Goal: Find specific page/section: Find specific page/section

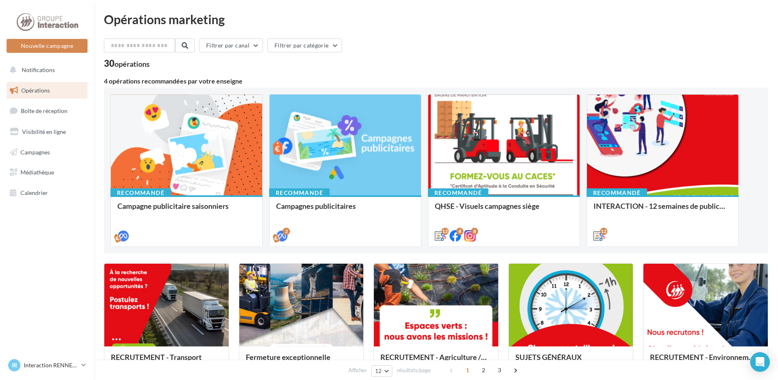
click at [564, 43] on div "Filtrer par canal Filtrer par catégorie" at bounding box center [436, 46] width 665 height 17
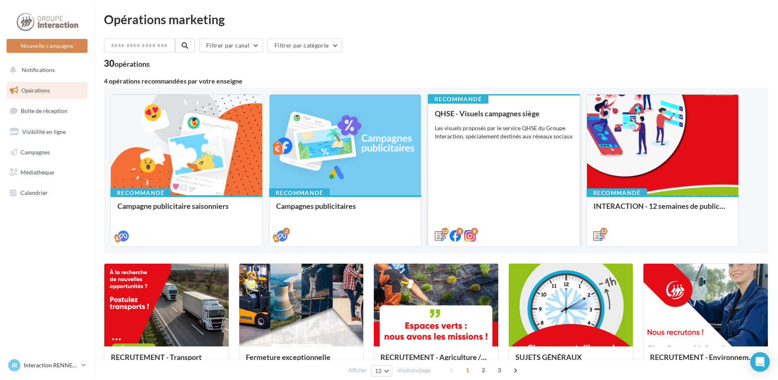
click at [473, 166] on div "QHSE - Visuels campagnes siège Les visuels proposés par le service QHSE du Grou…" at bounding box center [504, 174] width 138 height 130
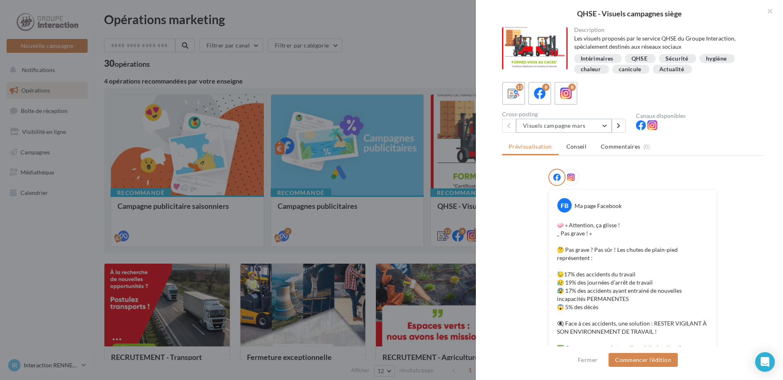
click at [606, 131] on button "Visuels campagne mars" at bounding box center [564, 126] width 96 height 14
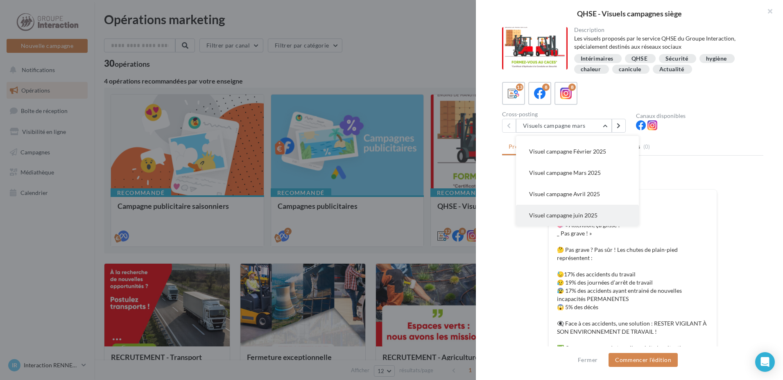
click at [589, 214] on span "Visuel campagne juin 2025" at bounding box center [563, 215] width 68 height 7
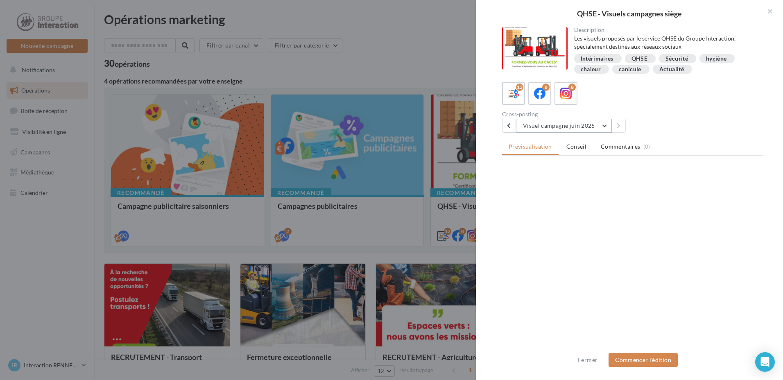
click at [571, 130] on button "Visuel campagne juin 2025" at bounding box center [564, 126] width 96 height 14
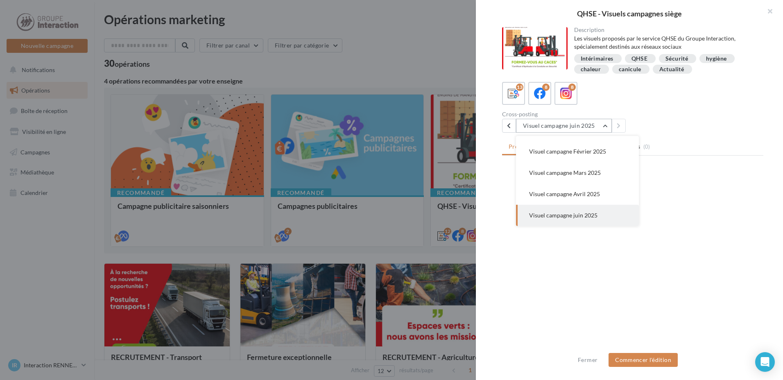
click at [571, 130] on button "Visuel campagne juin 2025" at bounding box center [564, 126] width 96 height 14
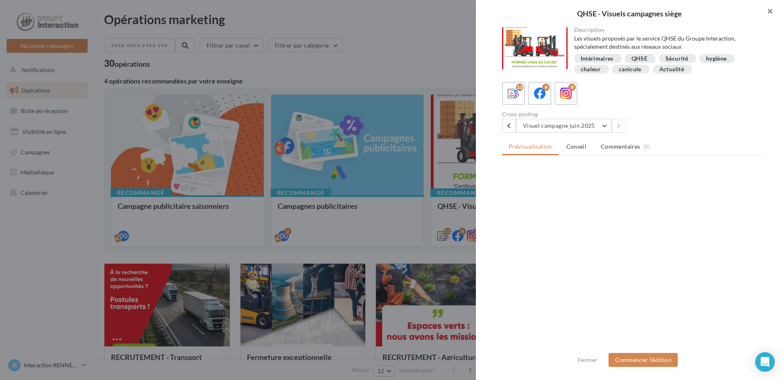
click at [770, 12] on button "button" at bounding box center [766, 12] width 33 height 25
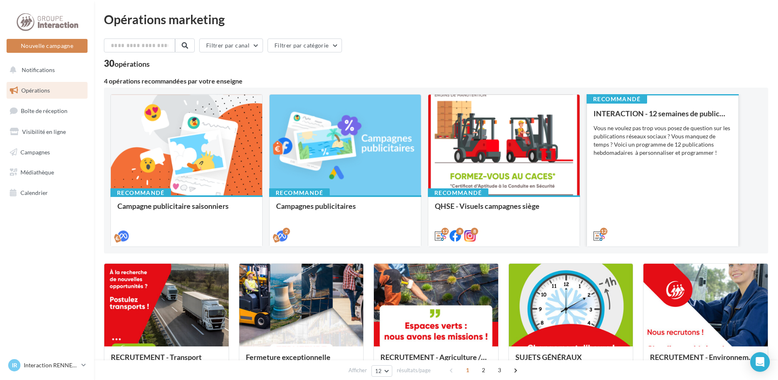
click at [679, 169] on div "INTERACTION - 12 semaines de publication Vous ne voulez pas trop vous posez de …" at bounding box center [663, 174] width 138 height 130
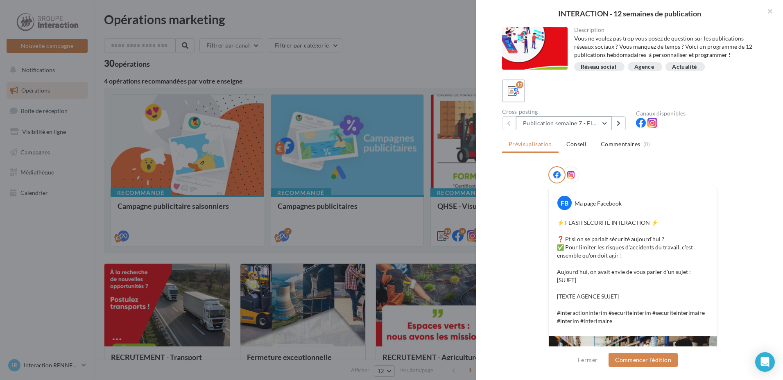
click at [554, 122] on button "Publication semaine 7 - Flash sécurité" at bounding box center [564, 123] width 96 height 14
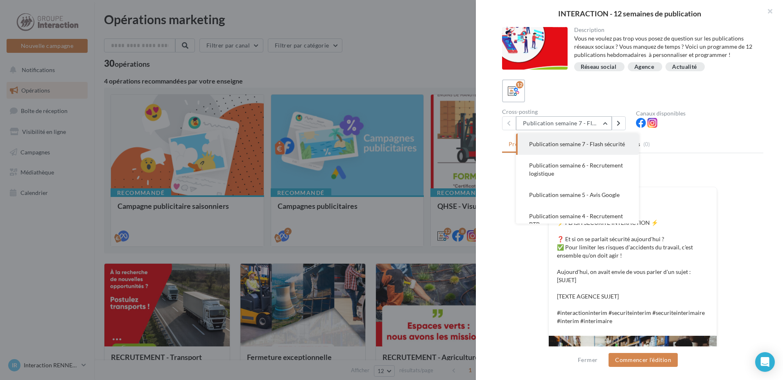
scroll to position [239, 0]
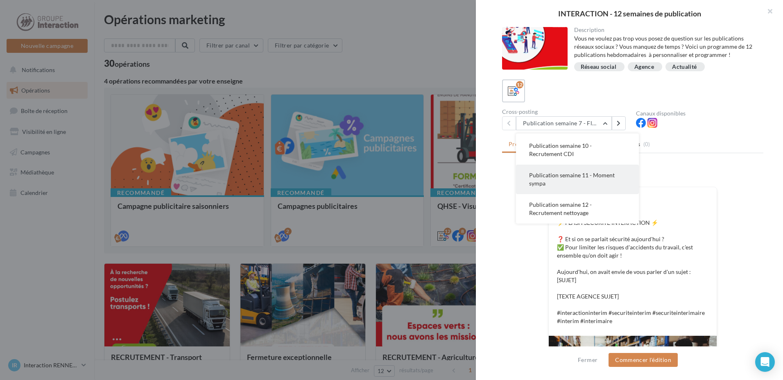
click at [578, 186] on button "Publication semaine 11 - Moment sympa" at bounding box center [577, 179] width 123 height 29
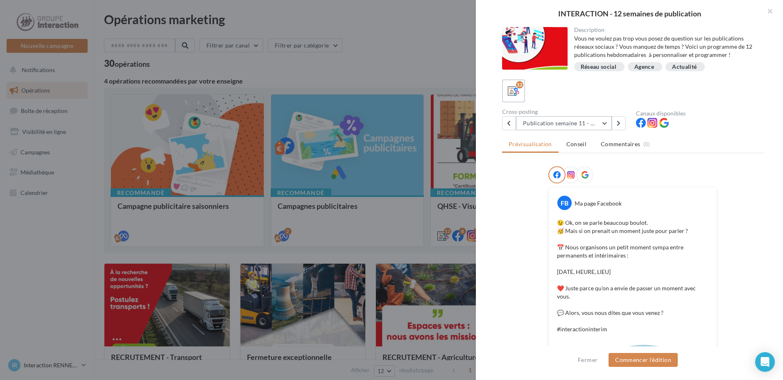
click at [591, 128] on button "Publication semaine 11 - Moment sympa" at bounding box center [564, 123] width 96 height 14
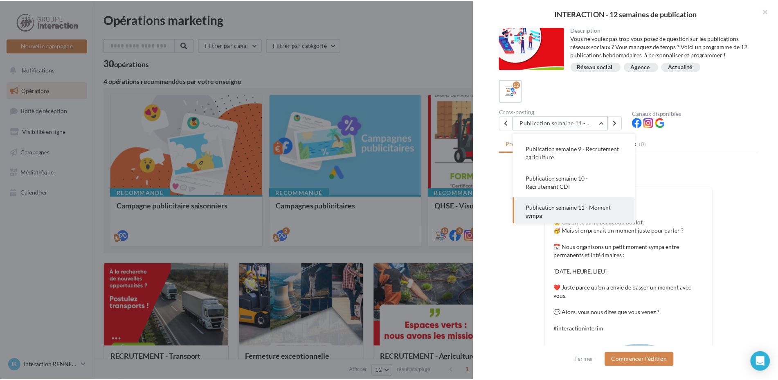
scroll to position [157, 0]
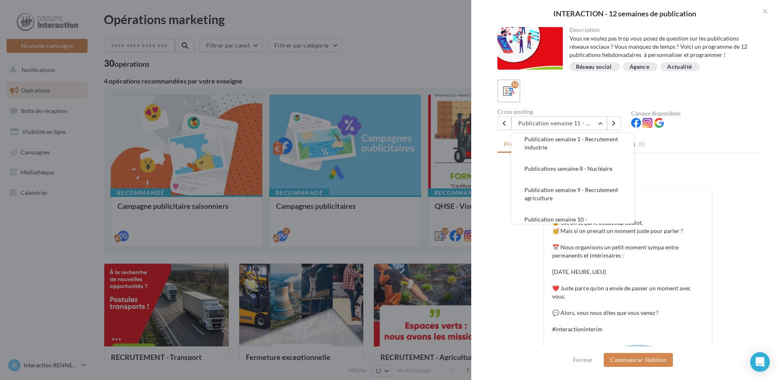
click at [67, 223] on div at bounding box center [389, 190] width 778 height 380
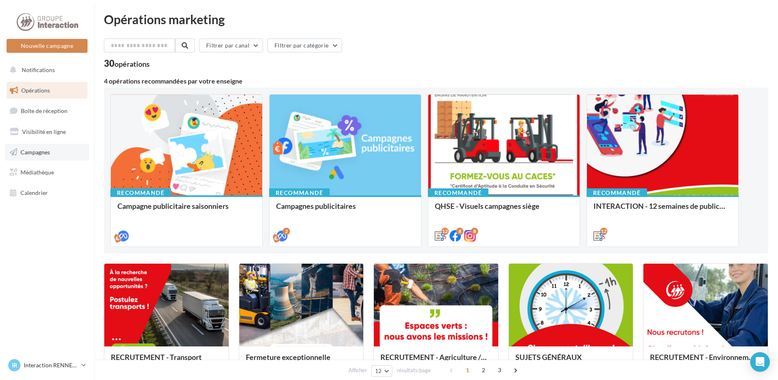
click at [50, 149] on span "Campagnes" at bounding box center [34, 151] width 29 height 7
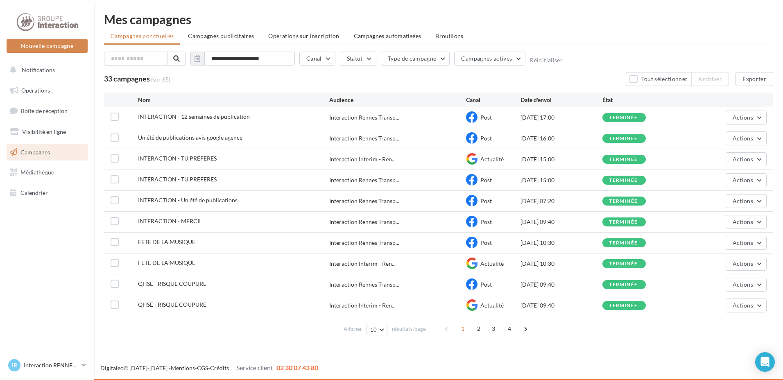
click at [166, 120] on div "INTERACTION - 12 semaines de publication" at bounding box center [194, 117] width 112 height 8
click at [174, 117] on span "INTERACTION - 12 semaines de publication" at bounding box center [194, 116] width 112 height 7
click at [225, 117] on span "INTERACTION - 12 semaines de publication" at bounding box center [194, 116] width 112 height 7
click at [321, 113] on div "INTERACTION - 12 semaines de publication" at bounding box center [233, 118] width 191 height 10
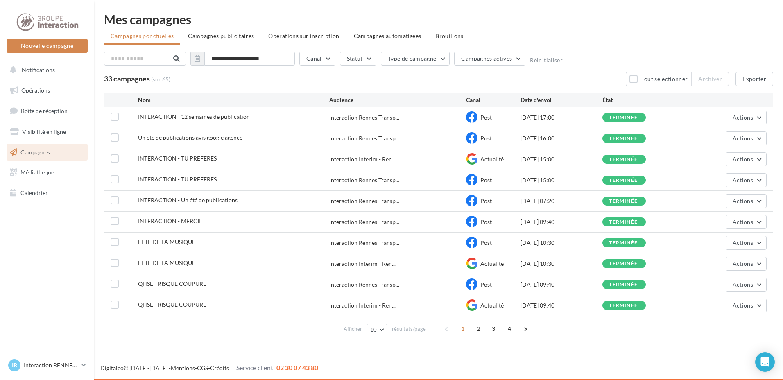
click at [352, 111] on div "INTERACTION - 12 semaines de publication Interaction Rennes Transp... Post [DAT…" at bounding box center [438, 117] width 669 height 20
click at [351, 115] on span "Interaction Rennes Transp..." at bounding box center [364, 117] width 70 height 8
click at [195, 113] on span "INTERACTION - 12 semaines de publication" at bounding box center [194, 116] width 112 height 7
click at [36, 86] on link "Opérations" at bounding box center [47, 90] width 84 height 17
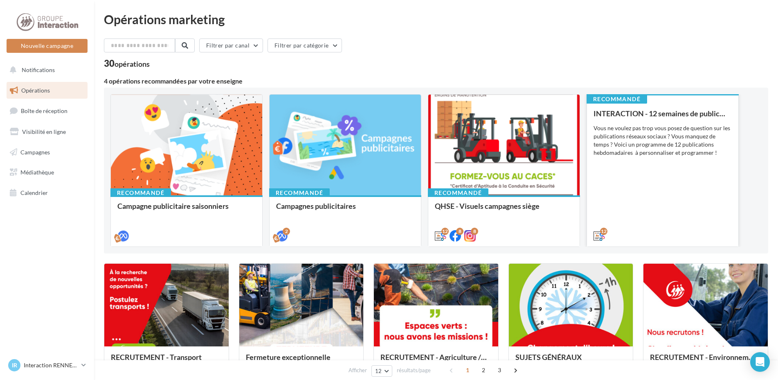
click at [720, 203] on div "INTERACTION - 12 semaines de publication Vous ne voulez pas trop vous posez de …" at bounding box center [663, 174] width 138 height 130
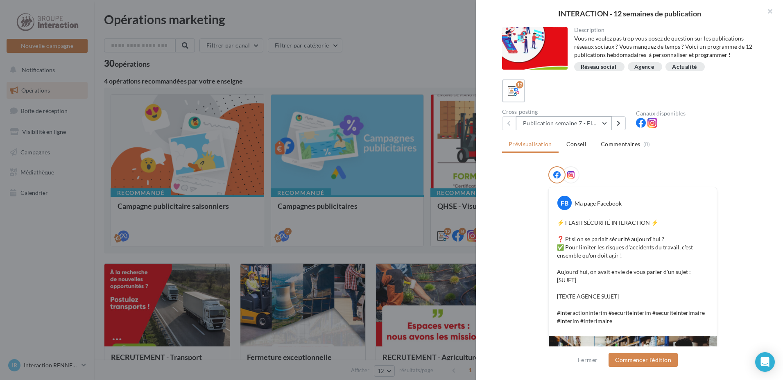
click at [596, 127] on button "Publication semaine 7 - Flash sécurité" at bounding box center [564, 123] width 96 height 14
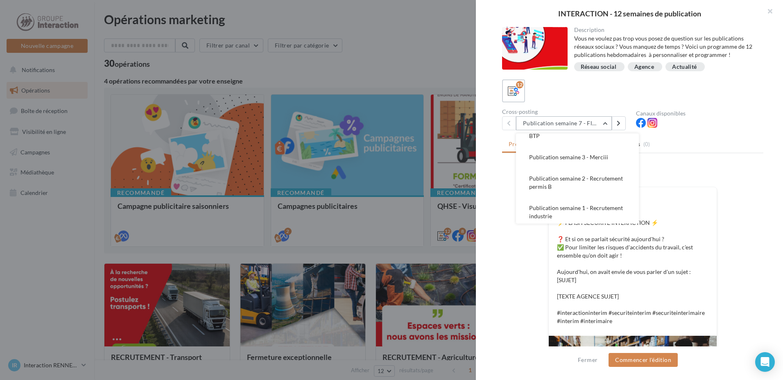
scroll to position [83, 0]
click at [612, 171] on button "Publication semaine 3 - Merciii" at bounding box center [577, 162] width 123 height 21
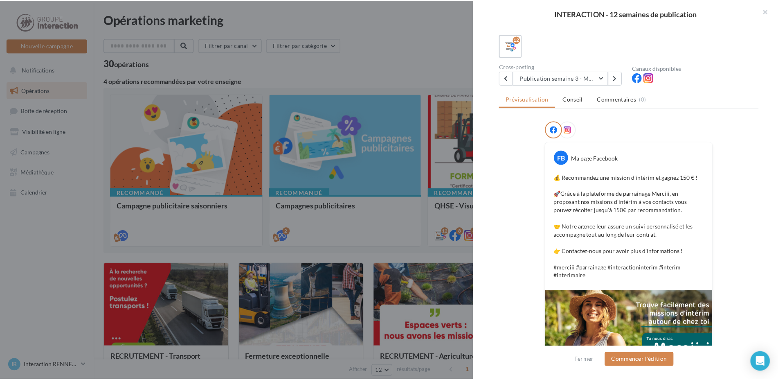
scroll to position [161, 0]
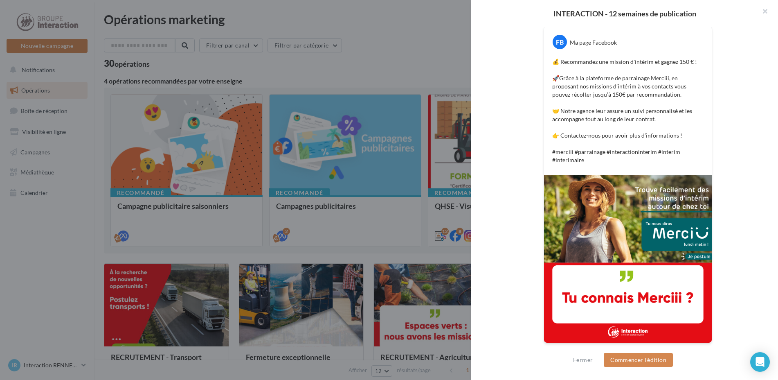
click at [73, 300] on div at bounding box center [389, 190] width 778 height 380
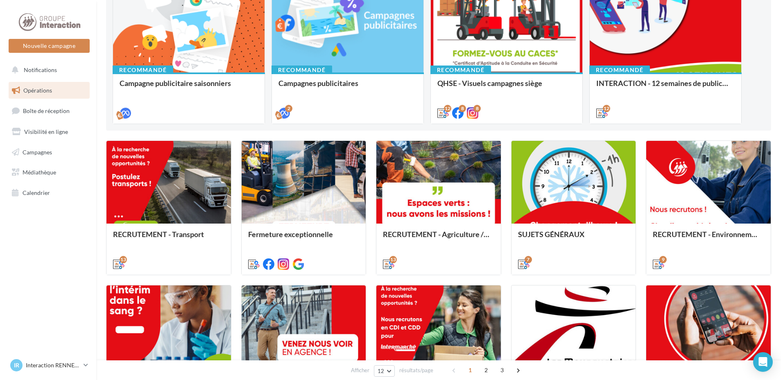
scroll to position [164, 0]
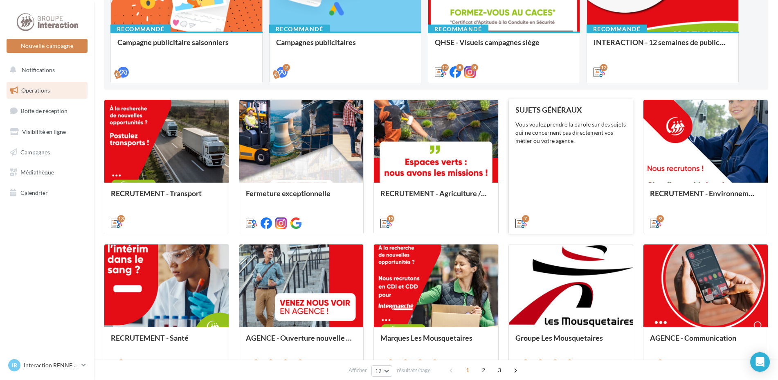
click at [583, 201] on div "SUJETS GÉNÉRAUX Vous voulez prendre la parole sur des sujets qui ne concernent …" at bounding box center [571, 166] width 111 height 121
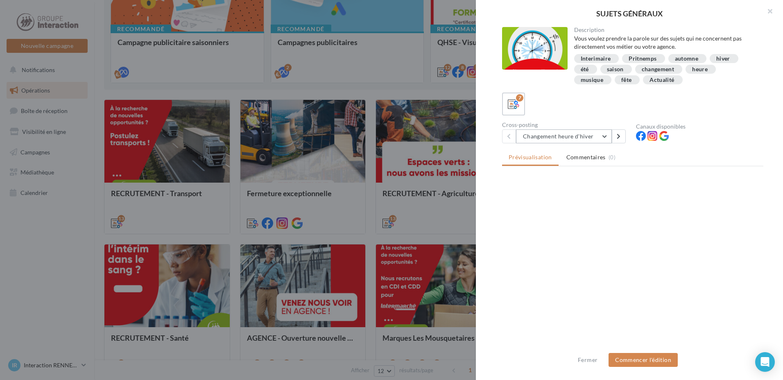
click at [584, 135] on button "Changement heure d'hiver" at bounding box center [564, 136] width 96 height 14
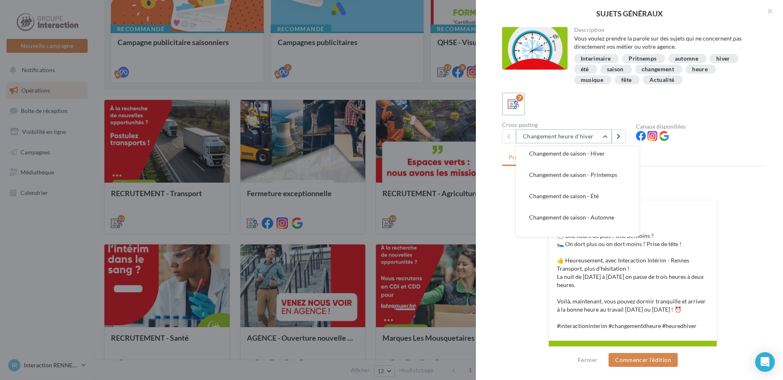
scroll to position [59, 0]
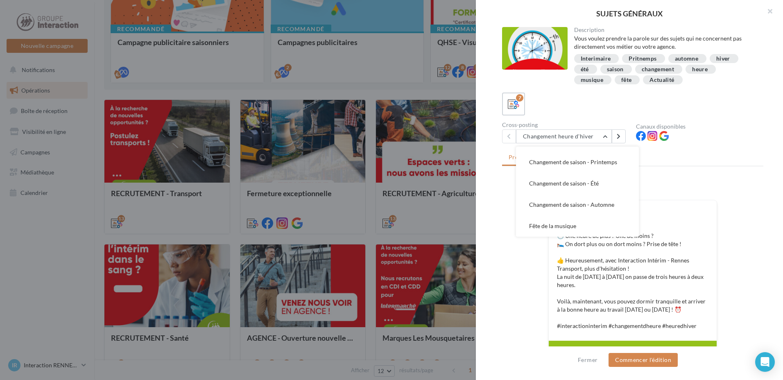
click at [513, 325] on div "FB Ma page Facebook 🕐 Une heure de plus ? Une de moins ? 🛌 On dort plus ou on d…" at bounding box center [632, 349] width 261 height 340
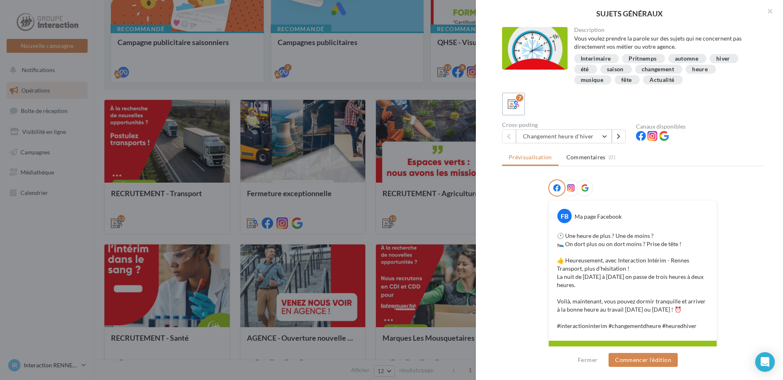
click at [512, 323] on div "FB Ma page Facebook 🕐 Une heure de plus ? Une de moins ? 🛌 On dort plus ou on d…" at bounding box center [632, 349] width 261 height 340
click at [587, 140] on button "Changement heure d'hiver" at bounding box center [564, 136] width 96 height 14
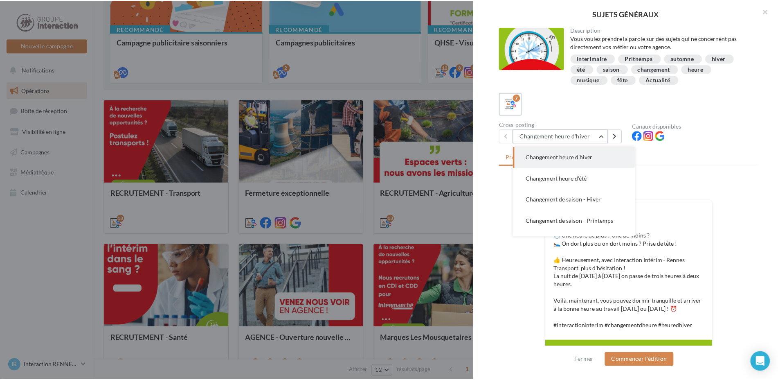
scroll to position [82, 0]
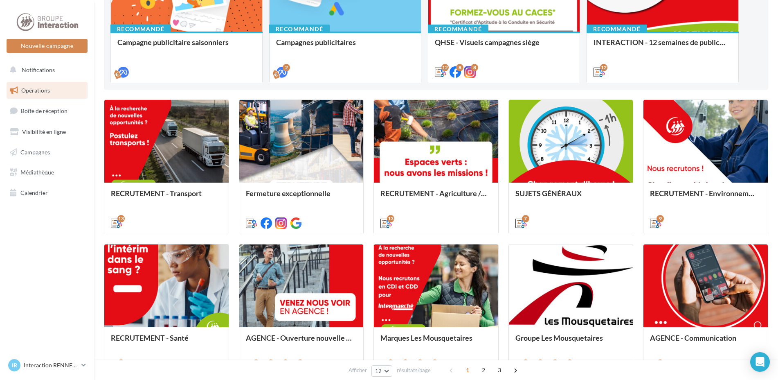
scroll to position [0, 0]
